Goal: Obtain resource: Download file/media

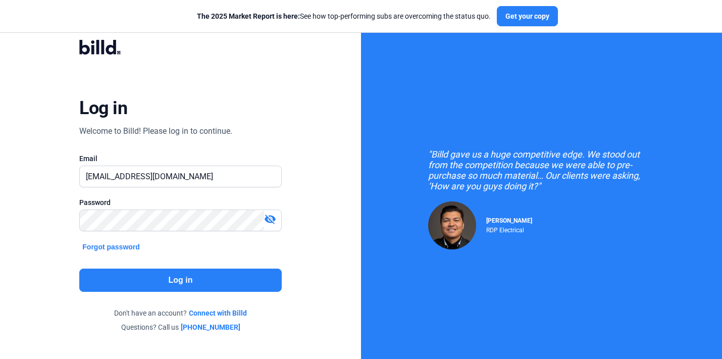
click at [174, 281] on button "Log in" at bounding box center [180, 280] width 202 height 23
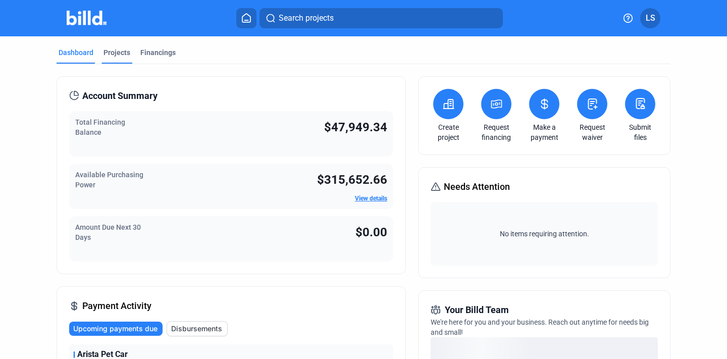
click at [121, 47] on div "Projects" at bounding box center [117, 52] width 27 height 10
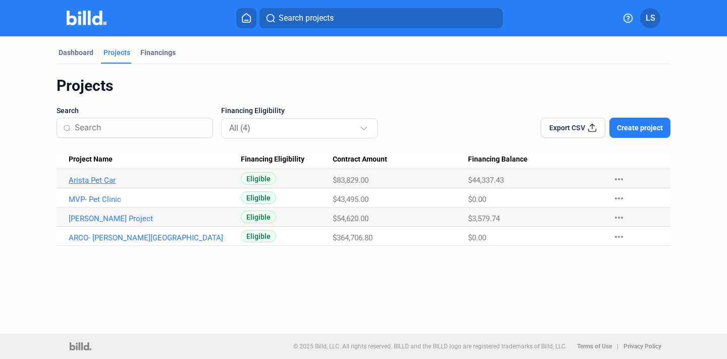
click at [128, 180] on link "Arista Pet Car" at bounding box center [150, 180] width 163 height 9
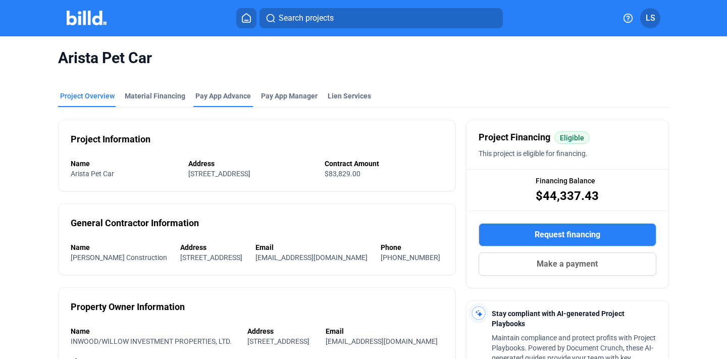
click at [224, 101] on div "Pay App Advance" at bounding box center [224, 96] width 56 height 10
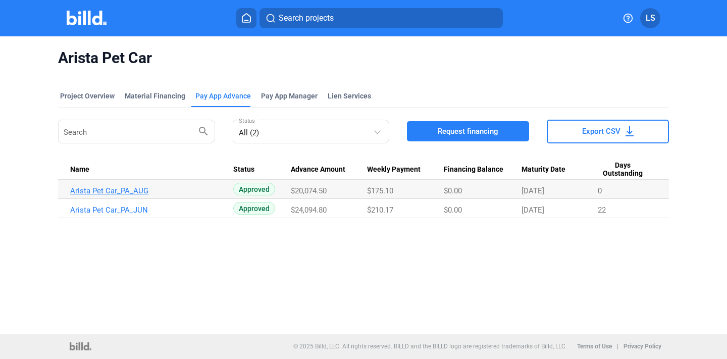
click at [203, 189] on link "Arista Pet Car_PA_AUG" at bounding box center [151, 190] width 163 height 9
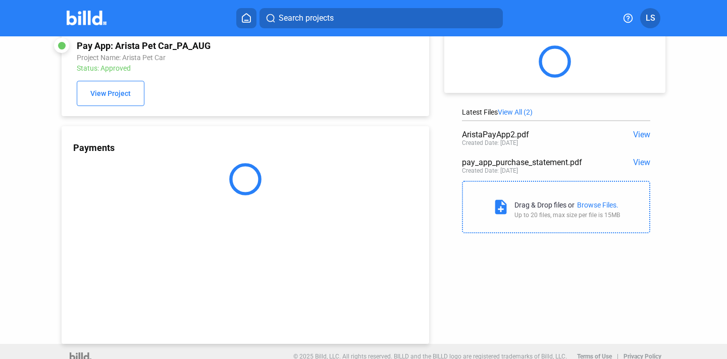
scroll to position [27, 0]
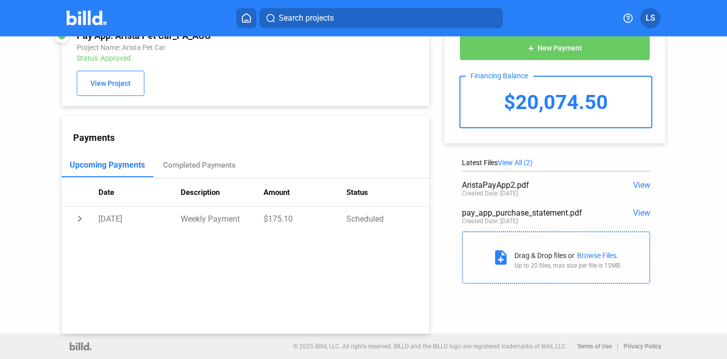
click at [636, 214] on span "View" at bounding box center [642, 213] width 17 height 10
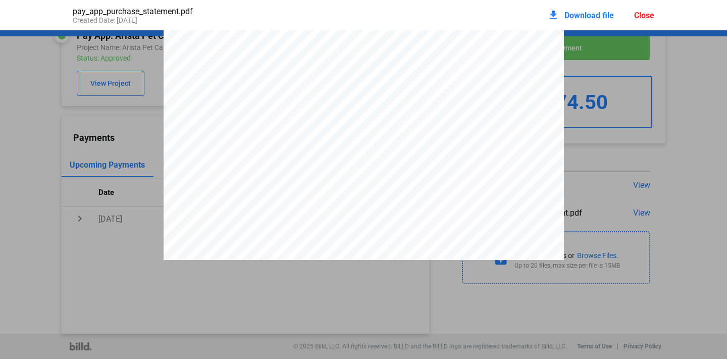
scroll to position [294, 0]
drag, startPoint x: 312, startPoint y: 143, endPoint x: 348, endPoint y: 140, distance: 36.0
click at [348, 140] on div "PAY APP PURCHASE STATEMENT This PAY APP PURCHASE STATEMENT is being executed an…" at bounding box center [364, 20] width 401 height 567
click at [324, 141] on span "$19,673.01" at bounding box center [334, 137] width 34 height 8
drag, startPoint x: 315, startPoint y: 141, endPoint x: 351, endPoint y: 143, distance: 35.4
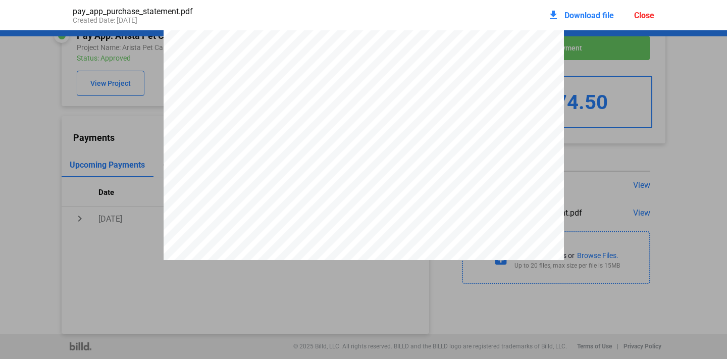
click at [351, 143] on div "PAY APP PURCHASE STATEMENT This PAY APP PURCHASE STATEMENT is being executed an…" at bounding box center [364, 20] width 401 height 567
drag, startPoint x: 347, startPoint y: 141, endPoint x: 315, endPoint y: 141, distance: 31.8
click at [317, 141] on span "$19,673.01" at bounding box center [334, 137] width 34 height 8
click at [167, 83] on div "PAY APP PURCHASE STATEMENT This PAY APP PURCHASE STATEMENT is being executed an…" at bounding box center [364, 20] width 401 height 567
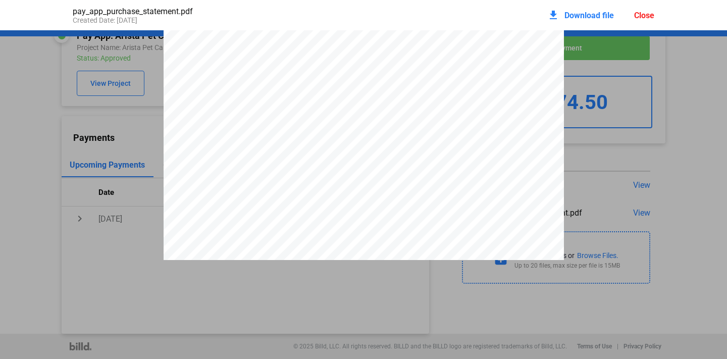
click at [645, 9] on div "download Download file Close" at bounding box center [601, 15] width 107 height 22
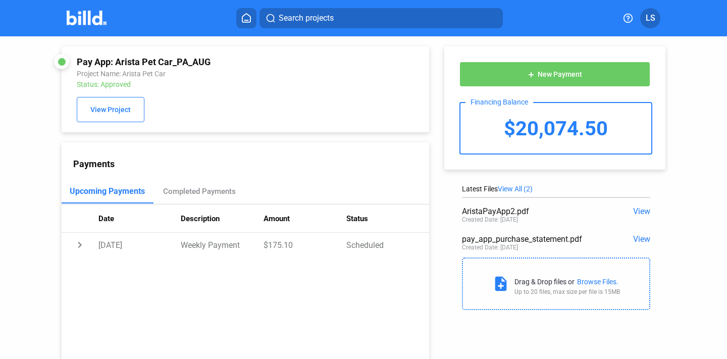
click at [82, 20] on img at bounding box center [87, 18] width 40 height 15
